Goal: Task Accomplishment & Management: Manage account settings

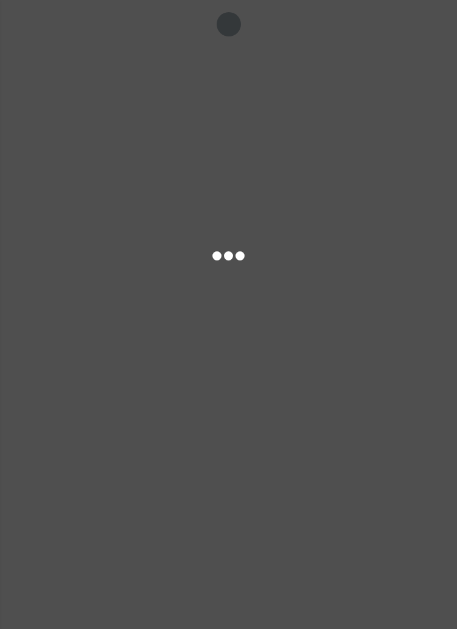
select select "ALL"
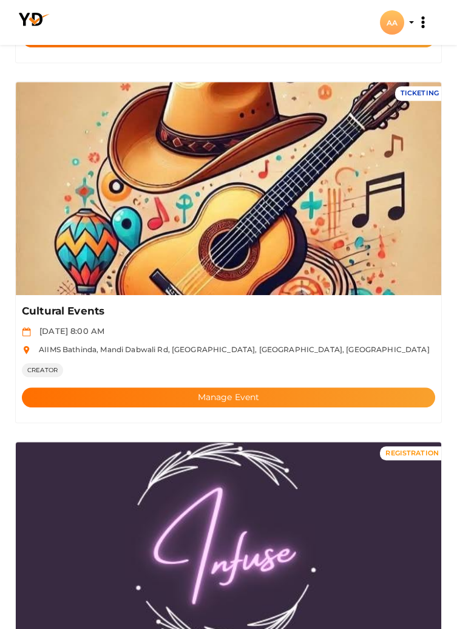
scroll to position [1839, 0]
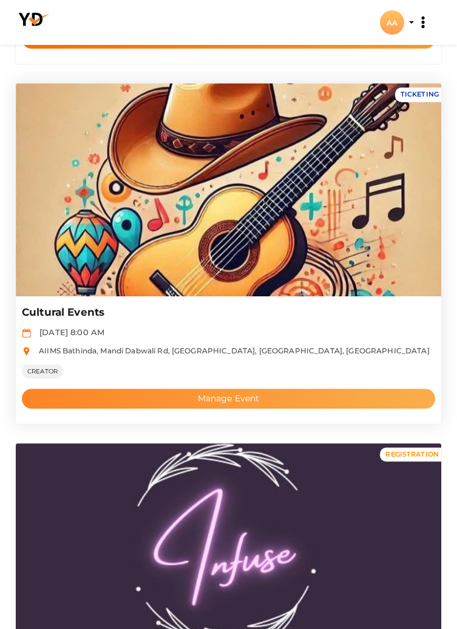
click at [281, 399] on button "Manage Event" at bounding box center [228, 398] width 413 height 20
click at [377, 404] on button "Manage Event" at bounding box center [228, 398] width 413 height 20
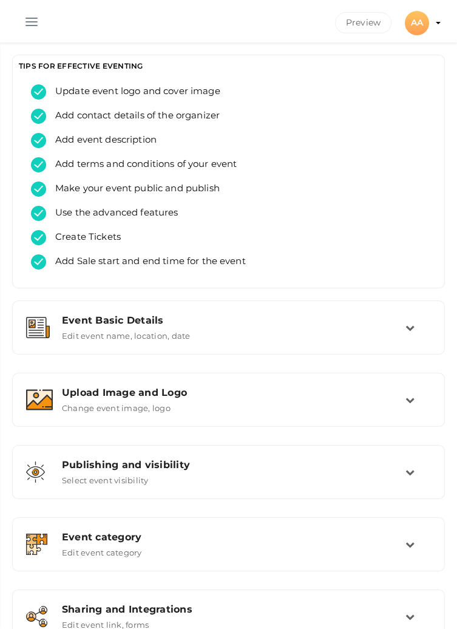
click at [25, 16] on button "button" at bounding box center [32, 20] width 32 height 32
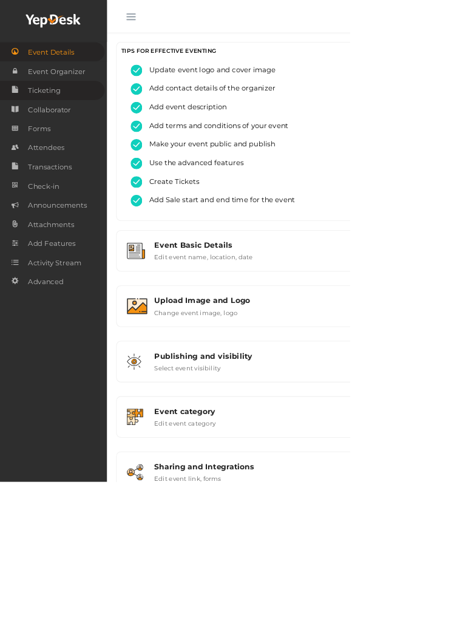
click at [43, 116] on span "Ticketing" at bounding box center [57, 118] width 42 height 24
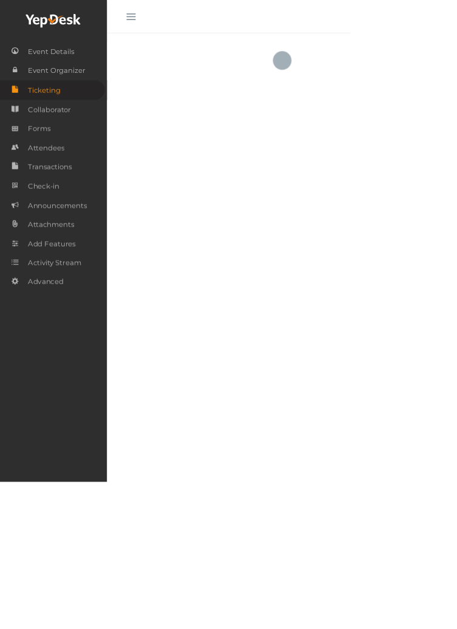
click at [162, 19] on button "button" at bounding box center [171, 20] width 32 height 32
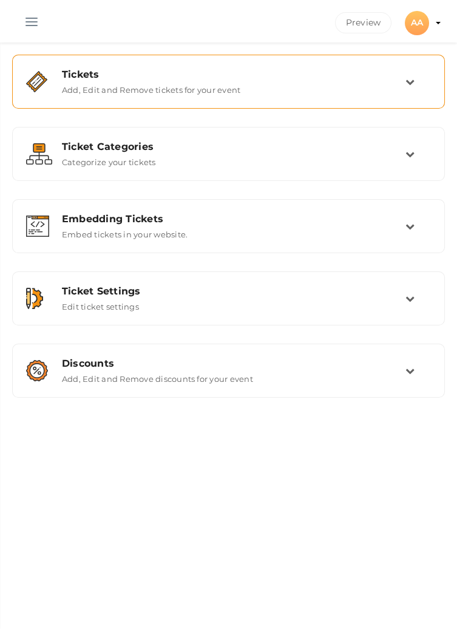
click at [418, 69] on td at bounding box center [417, 82] width 25 height 26
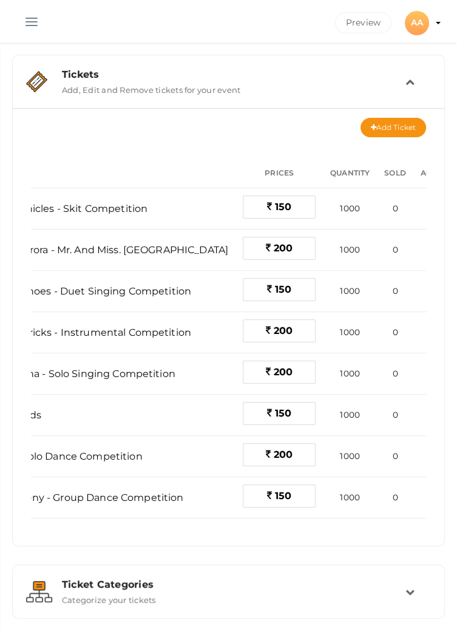
scroll to position [0, 140]
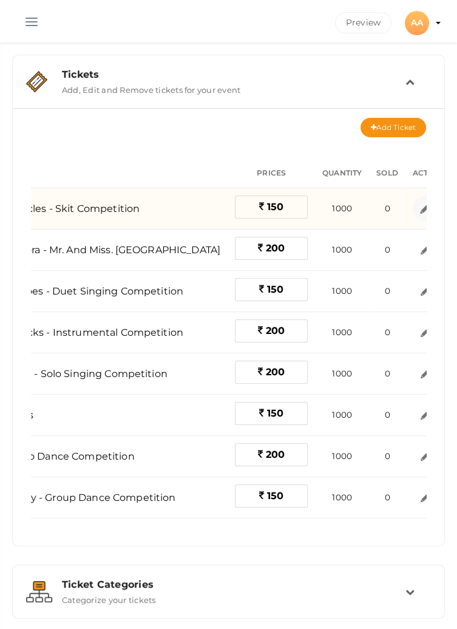
click at [418, 208] on img at bounding box center [425, 208] width 14 height 14
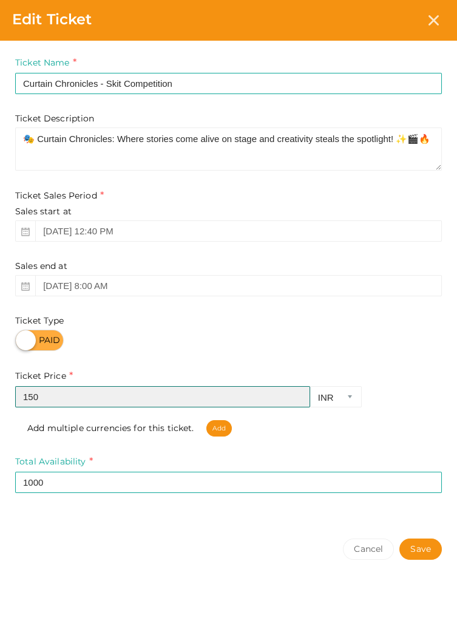
click at [87, 403] on input "150" at bounding box center [162, 396] width 295 height 21
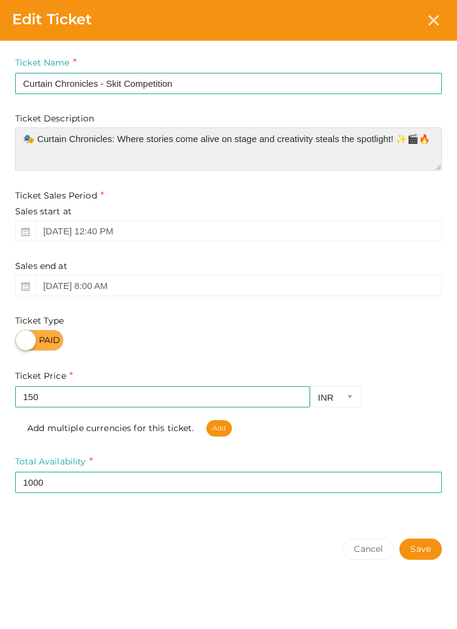
click at [30, 160] on textarea "🎭 Curtain Chronicles: Where stories come alive on stage and creativity steals t…" at bounding box center [228, 148] width 427 height 43
click at [431, 135] on textarea "🎭 Curtain Chronicles: Where stories come alive on stage and creativity steals t…" at bounding box center [228, 148] width 427 height 43
type textarea "🎭 Curtain Chronicles: Where stories come alive on stage and creativity steals t…"
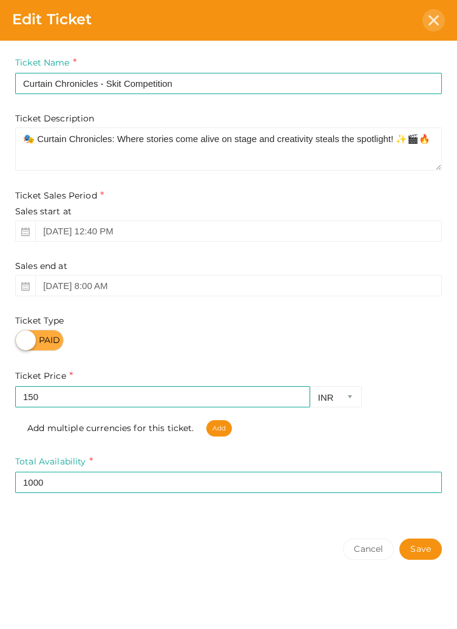
click at [436, 18] on icon at bounding box center [433, 20] width 10 height 10
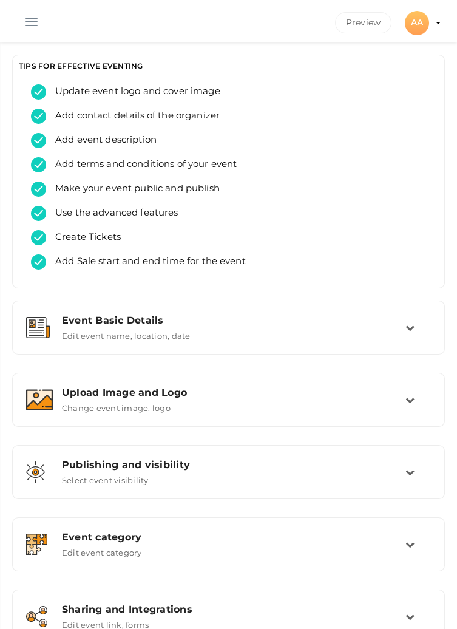
click at [25, 17] on button "button" at bounding box center [32, 20] width 32 height 32
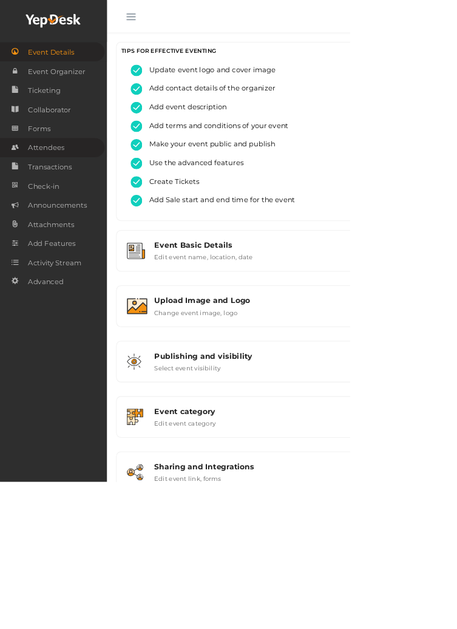
click at [48, 192] on span "Attendees" at bounding box center [59, 193] width 47 height 24
